Goal: Check status: Check status

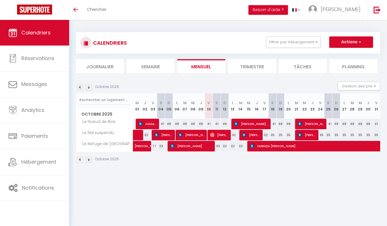
select select
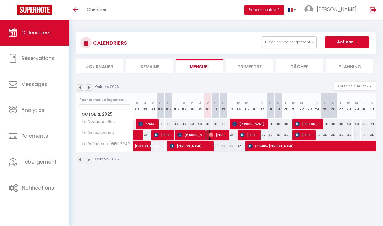
click at [222, 135] on span "[PERSON_NAME]" at bounding box center [217, 134] width 18 height 11
select select "OK"
select select "0"
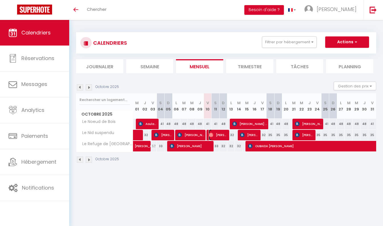
select select "1"
select select
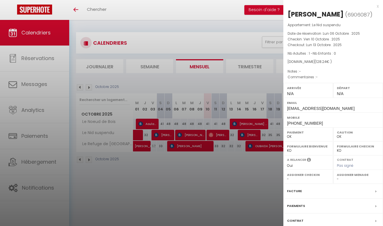
click at [373, 7] on div "x" at bounding box center [330, 6] width 95 height 7
